Goal: Use online tool/utility

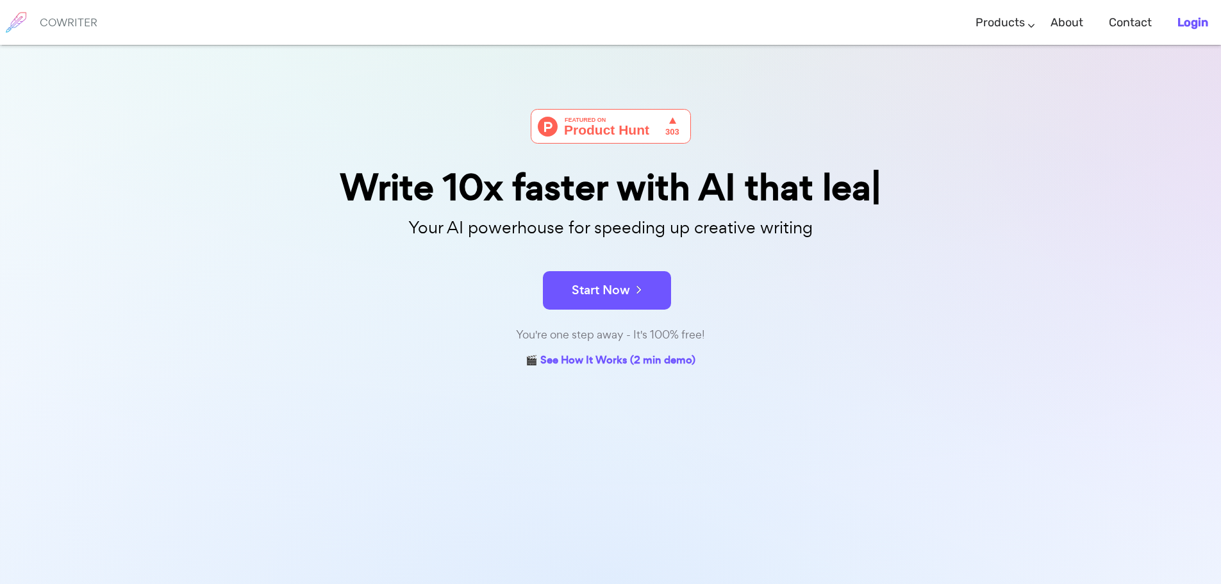
click at [1199, 29] on b "Login" at bounding box center [1193, 22] width 31 height 14
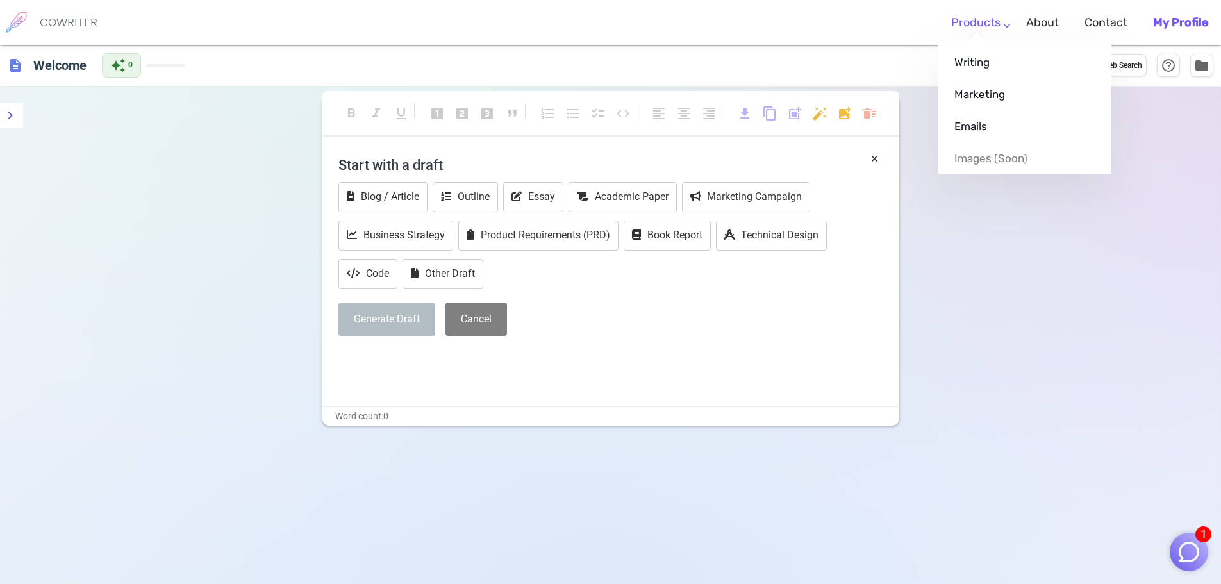
click at [980, 16] on link "Products" at bounding box center [975, 23] width 49 height 38
click at [970, 132] on link "Emails" at bounding box center [1024, 126] width 173 height 32
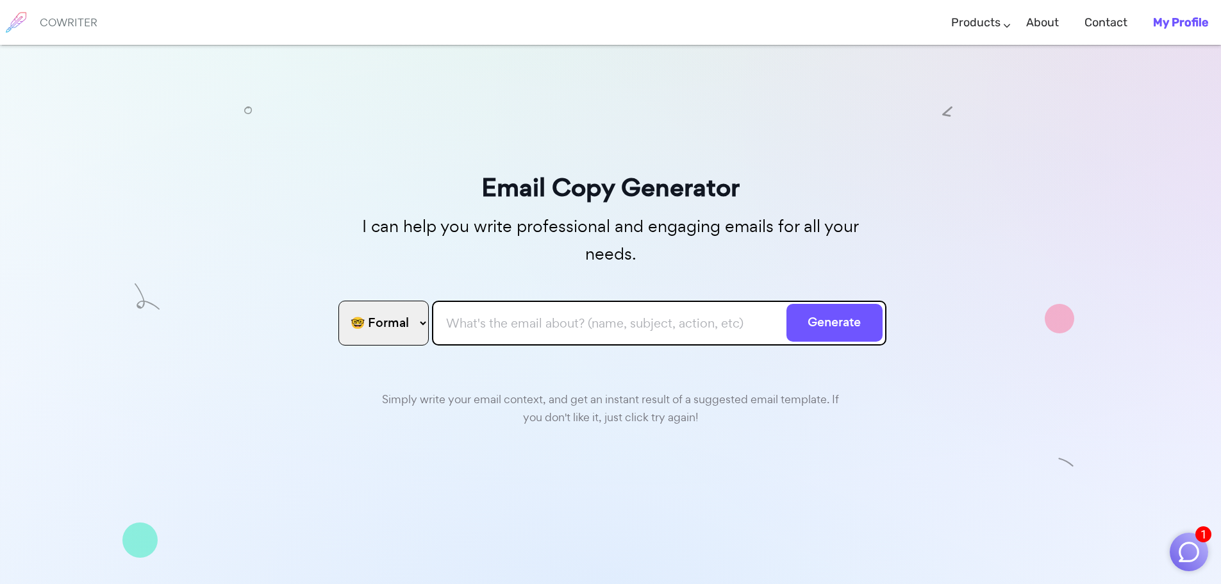
click at [378, 301] on select "🤓 Formal 😊 Friendly 😂 Funny 🥹 Emotional 😊 Sweet 🥸 Bold" at bounding box center [383, 323] width 90 height 45
select select "sweet"
click at [338, 301] on select "🤓 Formal 😊 Friendly 😂 Funny 🥹 Emotional 😊 Sweet 🥸 Bold" at bounding box center [383, 323] width 90 height 45
click at [477, 301] on input "text" at bounding box center [659, 323] width 454 height 45
paste input "Production@gop.co.za"
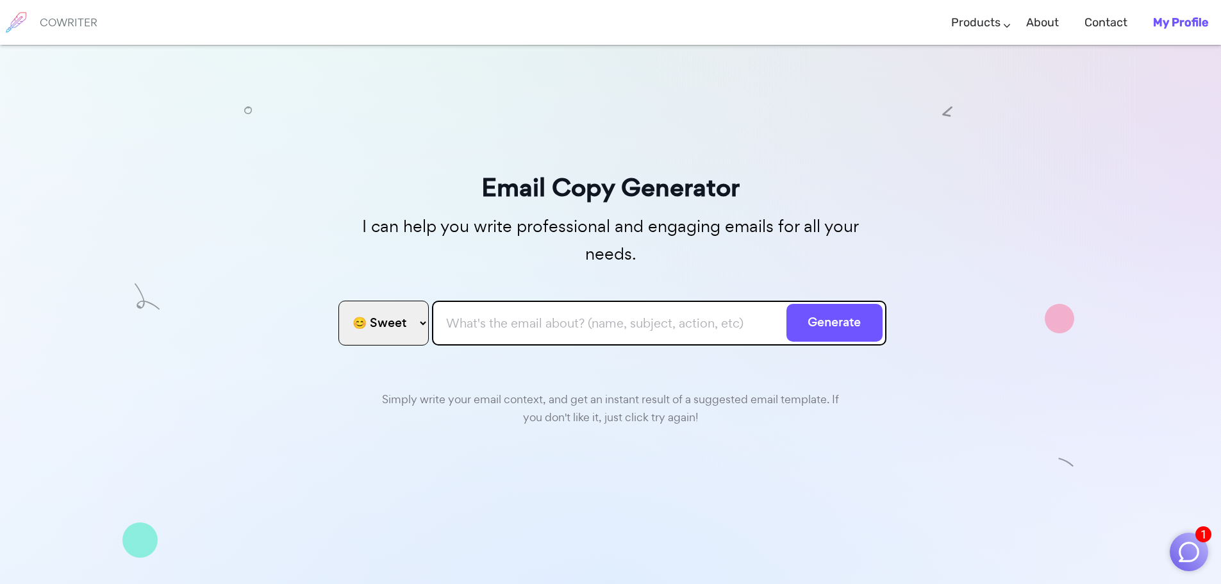
type input "Production@gop.co.za"
click at [616, 301] on input "Production@gop.co.za" at bounding box center [659, 323] width 454 height 45
drag, startPoint x: 606, startPoint y: 305, endPoint x: 351, endPoint y: 291, distance: 255.5
click at [372, 297] on form "🤓 Formal 😊 Friendly 😂 Funny 🥹 Emotional 😊 Sweet 🥸 Bold Production@gop.co.za Gen…" at bounding box center [610, 319] width 551 height 45
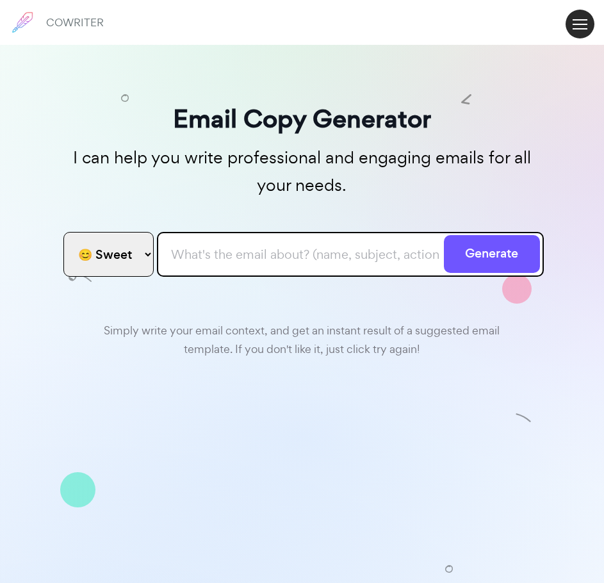
click at [195, 258] on input "text" at bounding box center [350, 254] width 387 height 45
paste input "Good Day. I just wanted to check in quickly—hoping everything’s going well on y…"
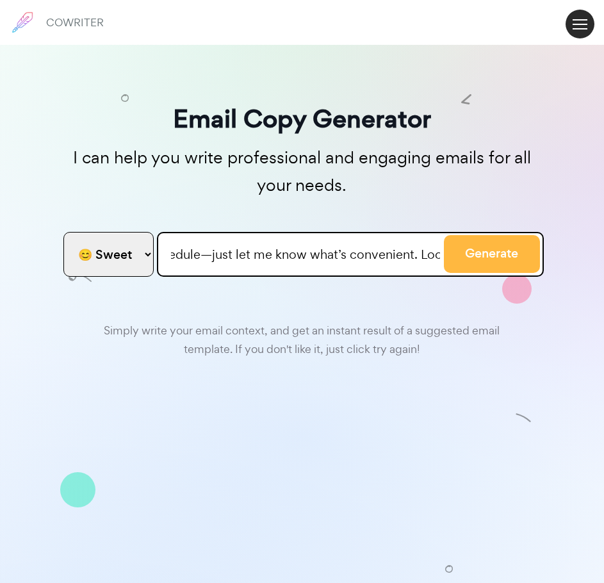
type input "Good Day. I just wanted to check in quickly—hoping everything’s going well on y…"
click at [478, 250] on button "Generate" at bounding box center [492, 254] width 96 height 38
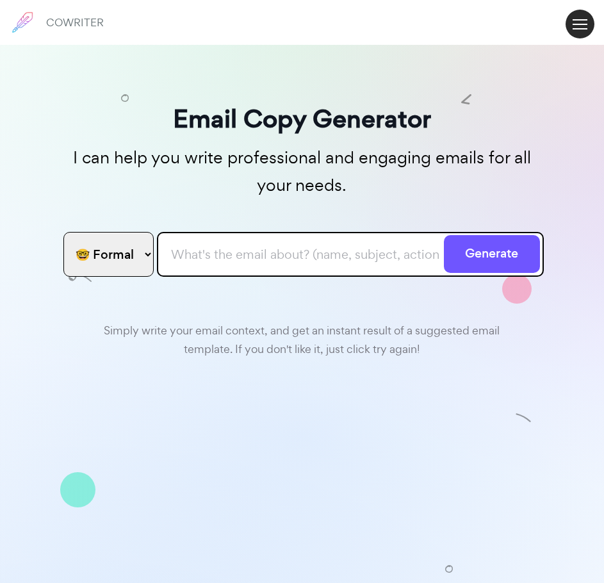
click at [199, 261] on input "text" at bounding box center [350, 254] width 387 height 45
click at [113, 265] on select "🤓 Formal 😊 Friendly 😂 Funny 🥹 Emotional 😊 Sweet 🥸 Bold" at bounding box center [108, 254] width 90 height 45
select select "sweet"
click at [63, 232] on select "🤓 Formal 😊 Friendly 😂 Funny 🥹 Emotional 😊 Sweet 🥸 Bold" at bounding box center [108, 254] width 90 height 45
click at [213, 253] on input "text" at bounding box center [350, 254] width 387 height 45
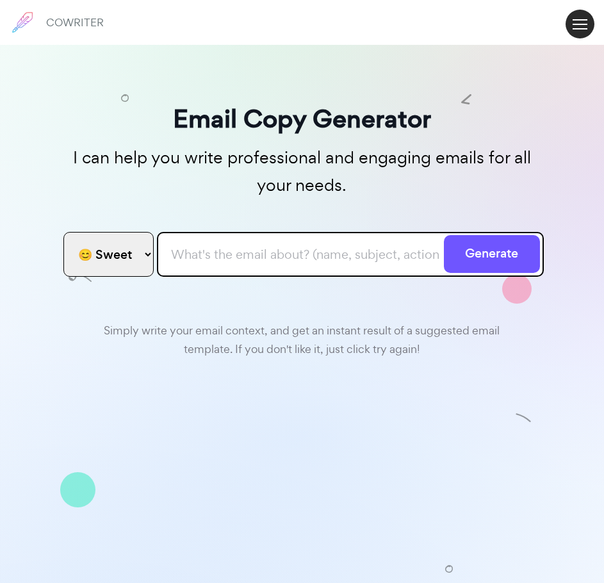
paste input "Good Day. I just wanted to check in quickly—hoping everything’s going well on y…"
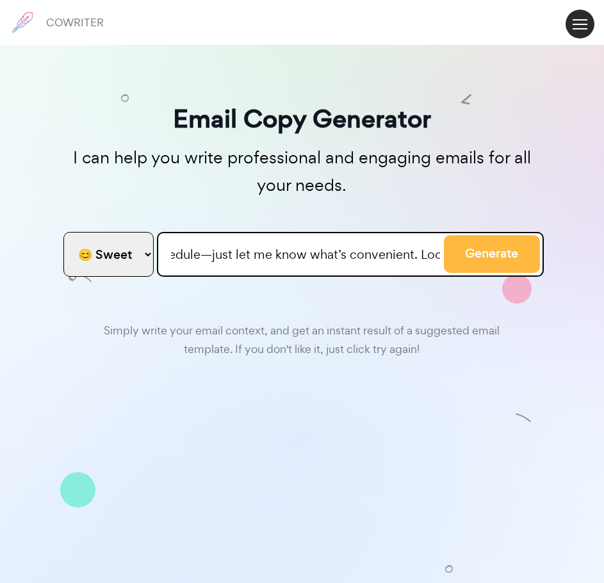
type input "Good Day. I just wanted to check in quickly—hoping everything’s going well on y…"
click at [517, 251] on button "Generate" at bounding box center [492, 254] width 96 height 38
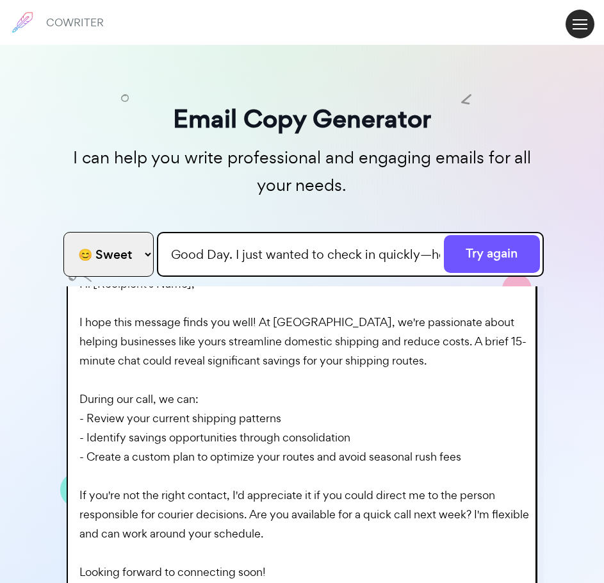
scroll to position [62, 0]
